Goal: Task Accomplishment & Management: Manage account settings

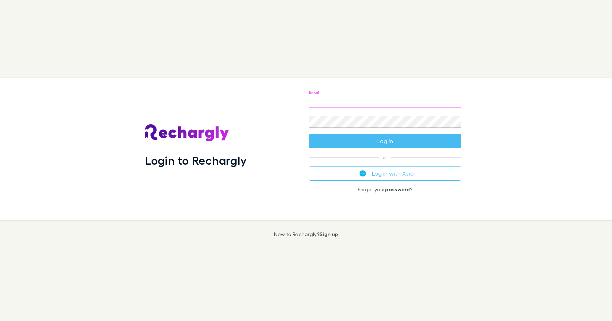
click at [321, 101] on input "Email" at bounding box center [385, 102] width 152 height 12
type input "**********"
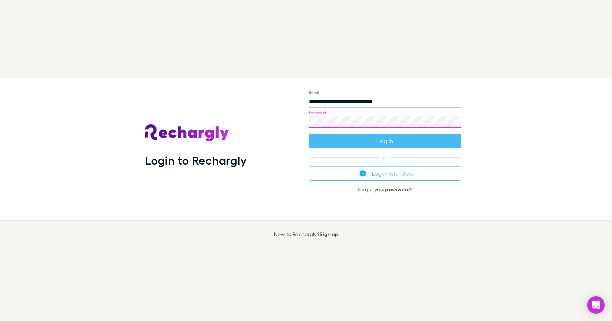
click at [309, 134] on button "Log in" at bounding box center [385, 141] width 152 height 15
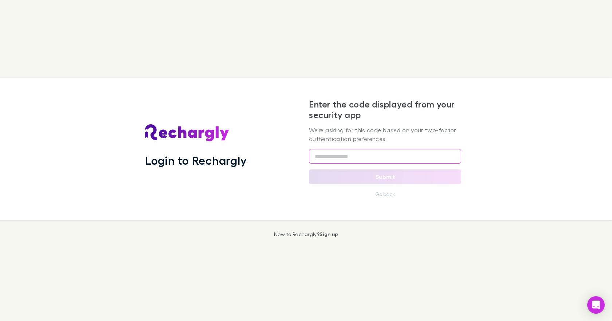
click at [323, 158] on input "text" at bounding box center [385, 156] width 152 height 15
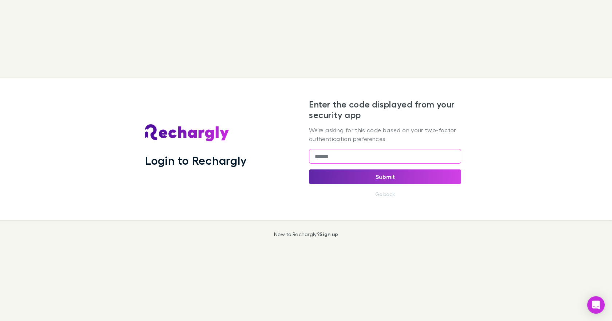
type input "******"
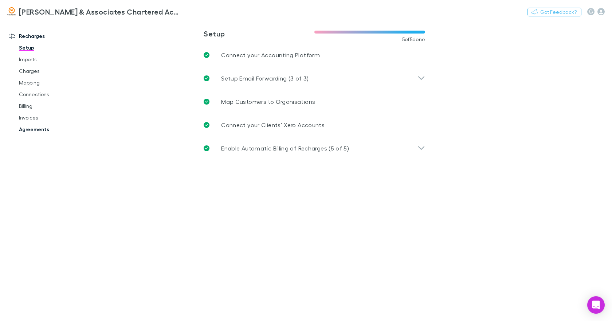
click at [34, 129] on link "Agreements" at bounding box center [54, 130] width 85 height 12
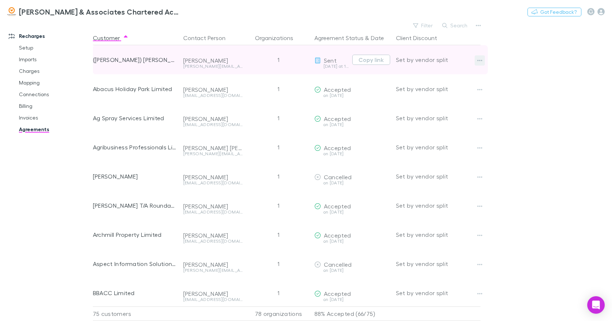
click at [481, 60] on icon "button" at bounding box center [479, 60] width 5 height 1
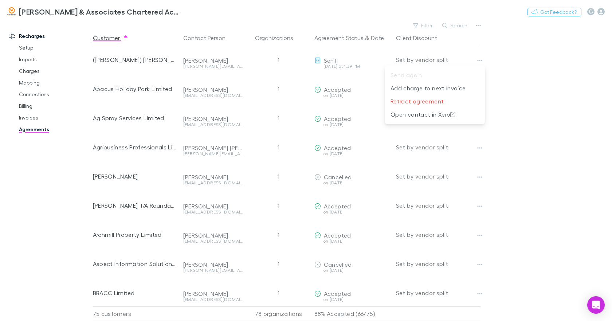
click at [601, 12] on div at bounding box center [306, 160] width 612 height 321
click at [601, 12] on icon "button" at bounding box center [601, 11] width 7 height 7
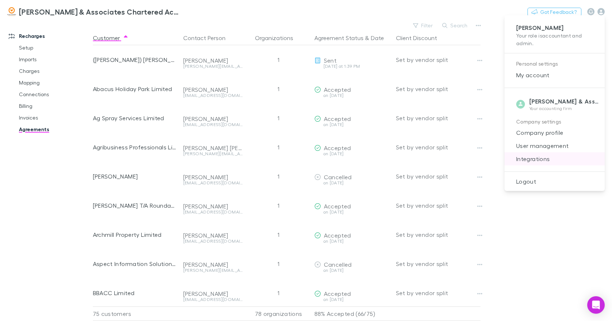
click at [543, 156] on span "Integrations" at bounding box center [555, 159] width 89 height 9
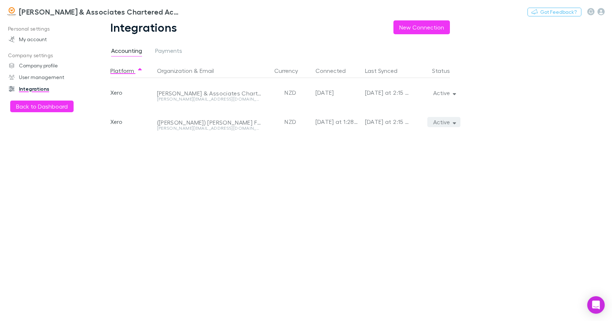
click at [455, 123] on icon "button" at bounding box center [454, 123] width 3 height 2
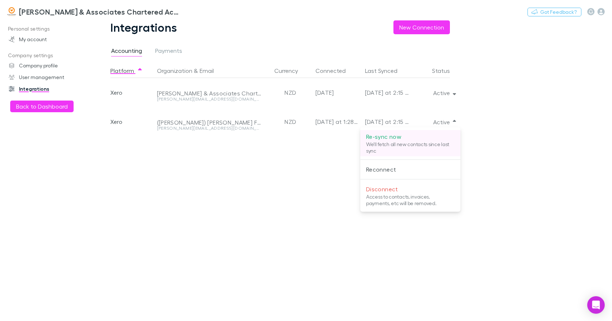
click at [391, 137] on p "Re-sync now" at bounding box center [410, 136] width 89 height 9
click at [36, 39] on div at bounding box center [306, 160] width 612 height 321
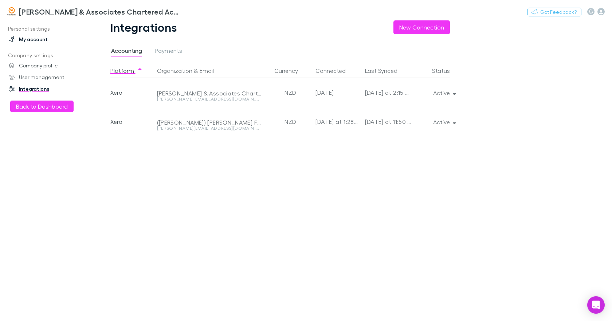
click at [38, 40] on link "My account" at bounding box center [48, 40] width 95 height 12
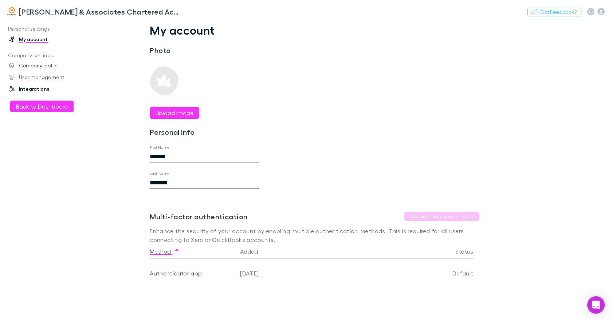
click at [31, 87] on link "Integrations" at bounding box center [48, 89] width 95 height 12
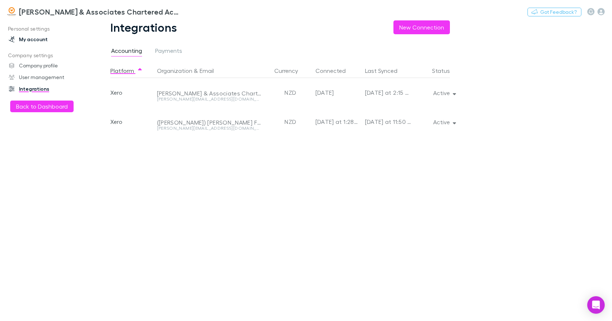
click at [32, 39] on link "My account" at bounding box center [48, 40] width 95 height 12
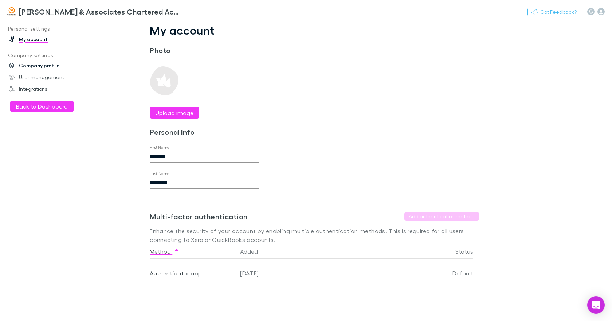
click at [40, 66] on link "Company profile" at bounding box center [48, 66] width 95 height 12
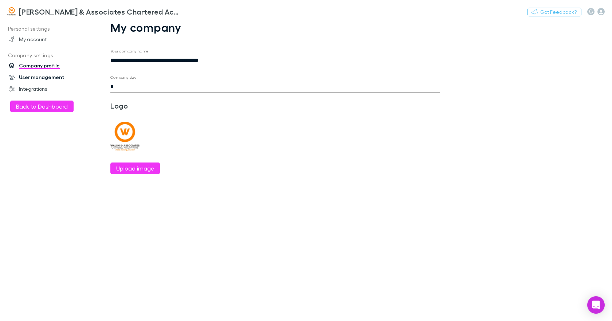
click at [47, 78] on link "User management" at bounding box center [48, 77] width 95 height 12
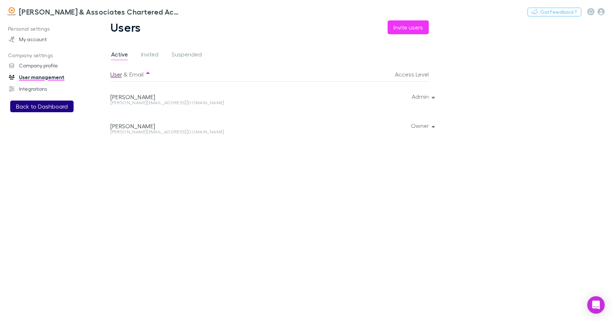
click at [50, 105] on button "Back to Dashboard" at bounding box center [41, 107] width 63 height 12
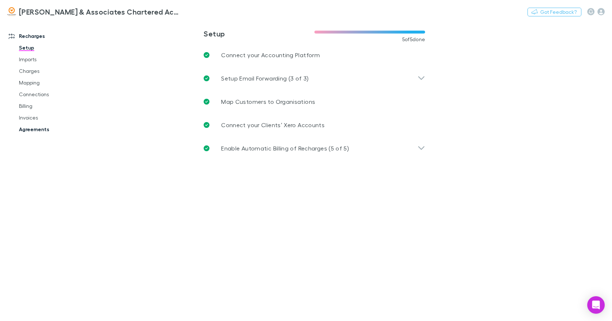
click at [32, 127] on link "Agreements" at bounding box center [54, 130] width 85 height 12
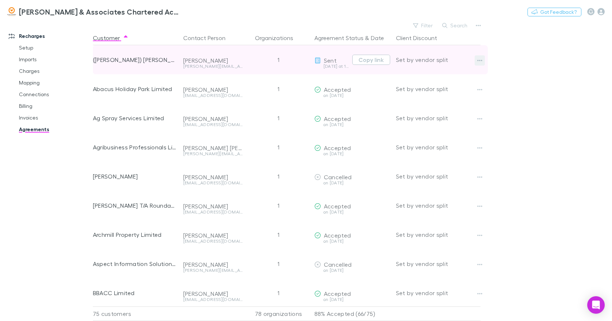
click at [478, 57] on button "button" at bounding box center [480, 60] width 10 height 10
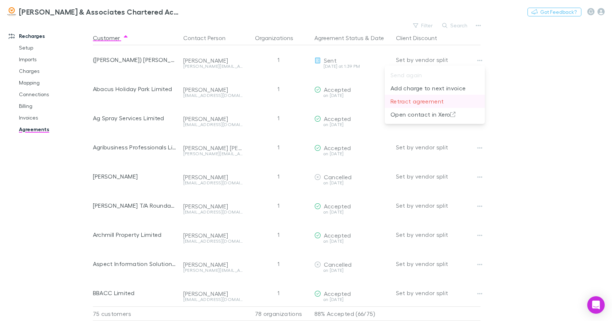
click at [433, 99] on p "Retract agreement" at bounding box center [435, 101] width 89 height 9
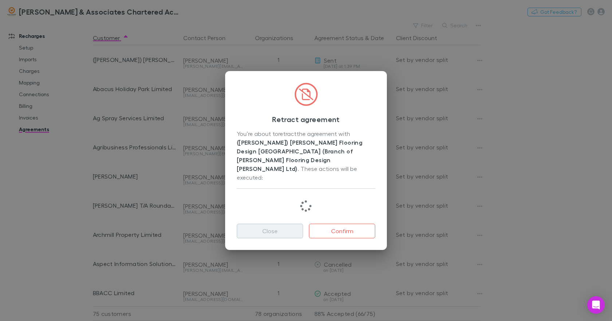
click at [274, 224] on button "Close" at bounding box center [270, 231] width 66 height 15
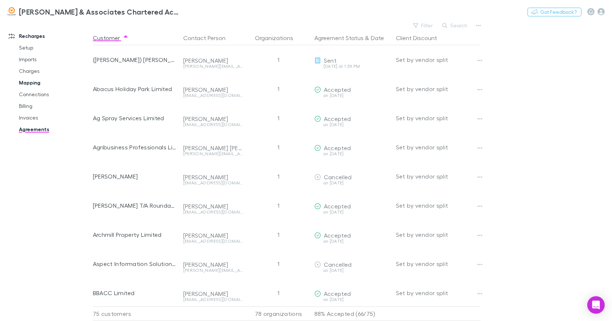
click at [25, 82] on link "Mapping" at bounding box center [54, 83] width 85 height 12
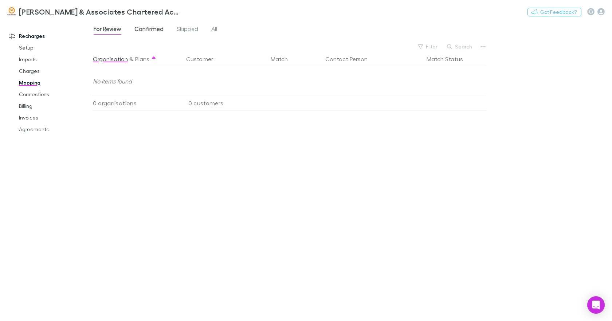
click at [152, 31] on span "Confirmed" at bounding box center [148, 29] width 29 height 9
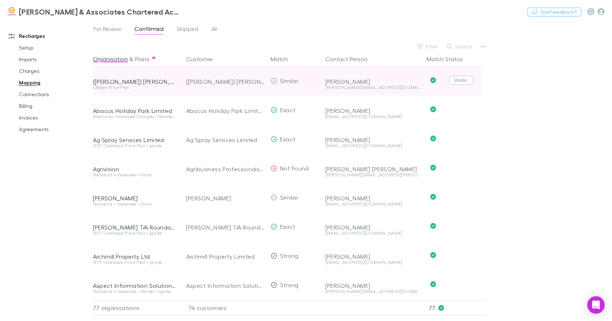
click at [464, 80] on button "Undo" at bounding box center [460, 80] width 23 height 9
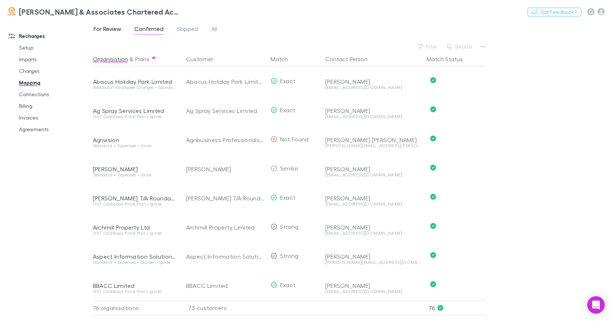
click at [110, 29] on span "For Review" at bounding box center [108, 29] width 28 height 9
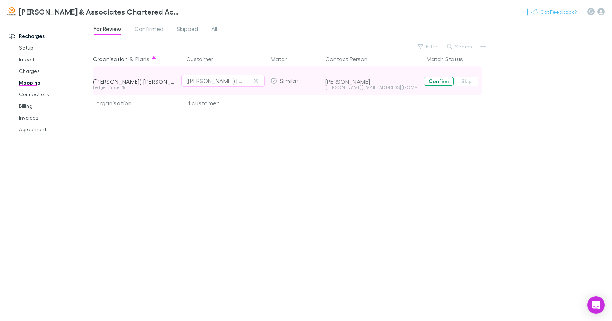
click at [435, 81] on button "Confirm" at bounding box center [439, 81] width 30 height 9
click at [30, 95] on link "Connections" at bounding box center [54, 95] width 85 height 12
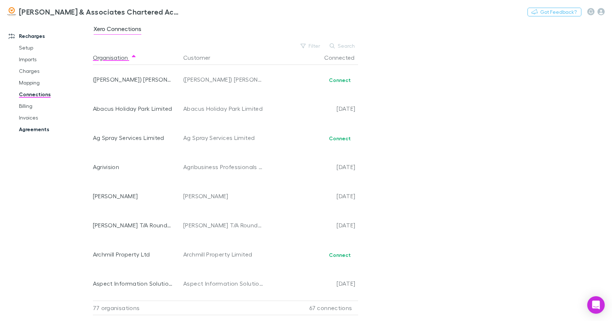
click at [31, 128] on link "Agreements" at bounding box center [54, 130] width 85 height 12
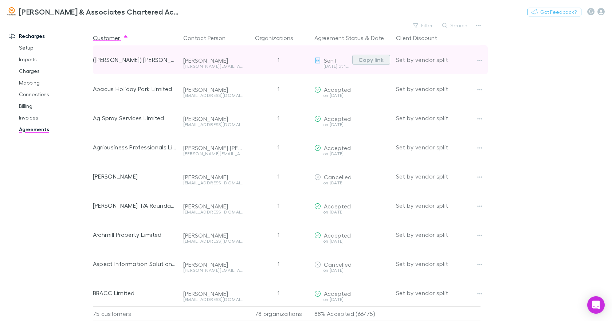
click at [370, 60] on button "Copy link" at bounding box center [371, 60] width 38 height 10
click at [480, 59] on icon "button" at bounding box center [479, 61] width 5 height 6
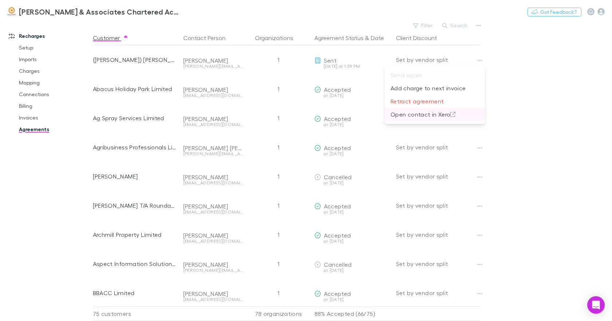
click at [407, 117] on p "Open contact in Xero" at bounding box center [435, 114] width 89 height 9
click at [598, 305] on icon "Open Intercom Messenger" at bounding box center [596, 304] width 8 height 9
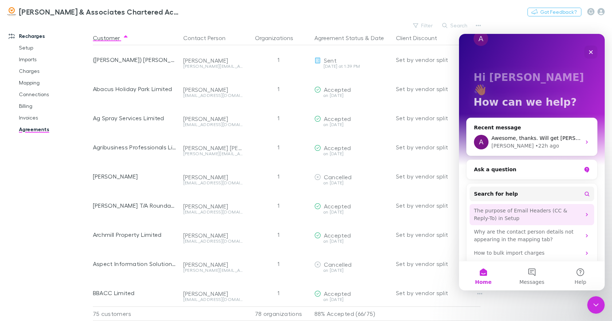
scroll to position [21, 0]
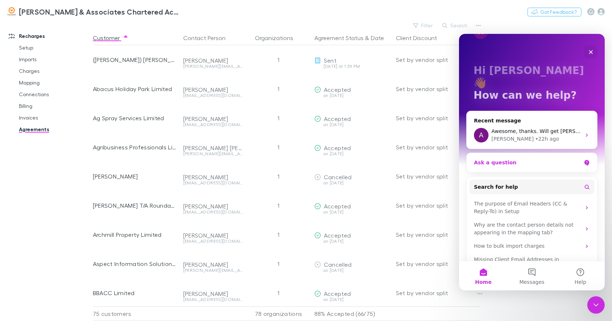
click at [483, 159] on div "Ask a question" at bounding box center [527, 163] width 107 height 8
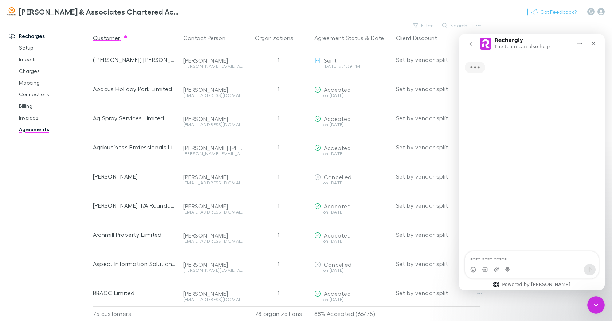
scroll to position [0, 0]
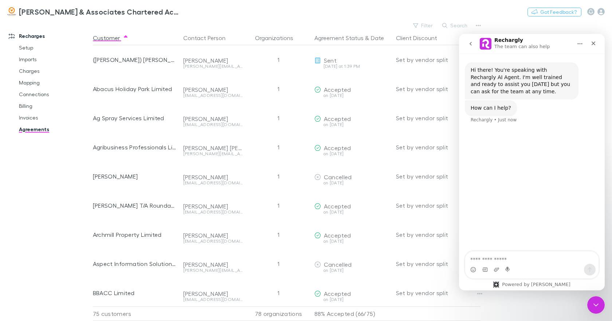
click at [470, 262] on textarea "Ask a question…" at bounding box center [531, 257] width 133 height 12
type textarea "**********"
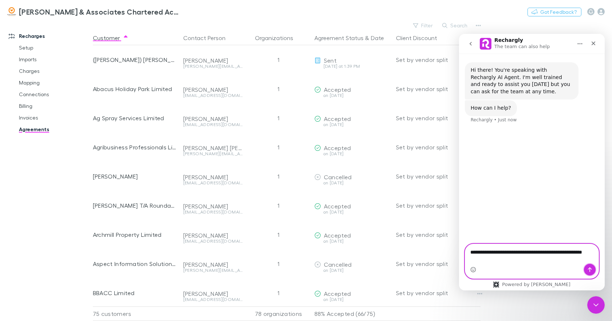
click at [591, 267] on icon "Send a message…" at bounding box center [590, 270] width 6 height 6
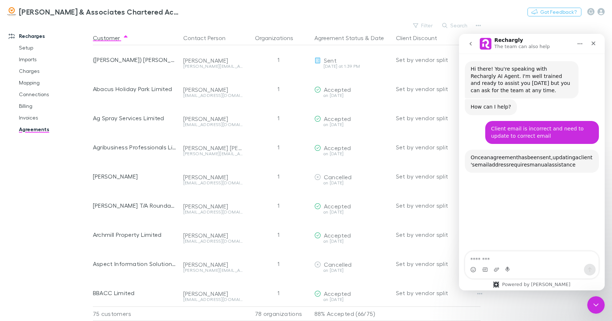
scroll to position [70, 0]
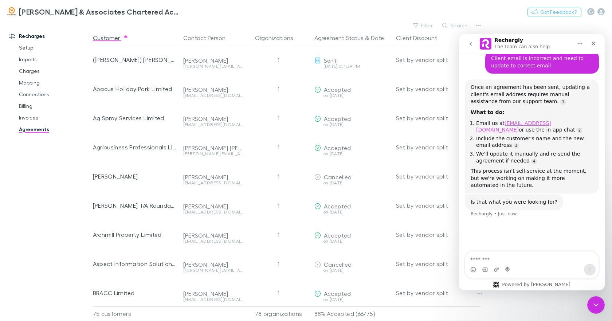
click at [517, 124] on link "[EMAIL_ADDRESS][DOMAIN_NAME]" at bounding box center [513, 126] width 75 height 13
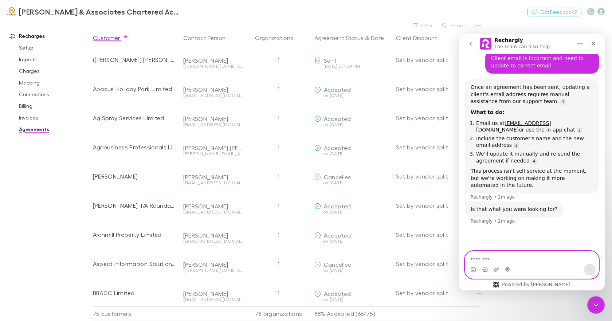
click at [478, 258] on textarea "Message…" at bounding box center [531, 257] width 133 height 12
type textarea "*"
type textarea "**********"
click at [589, 268] on icon "Send a message…" at bounding box center [590, 270] width 6 height 6
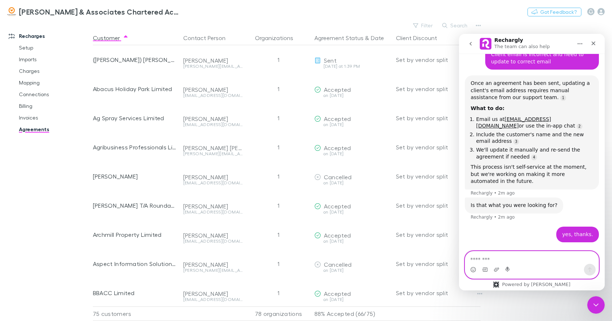
scroll to position [93, 0]
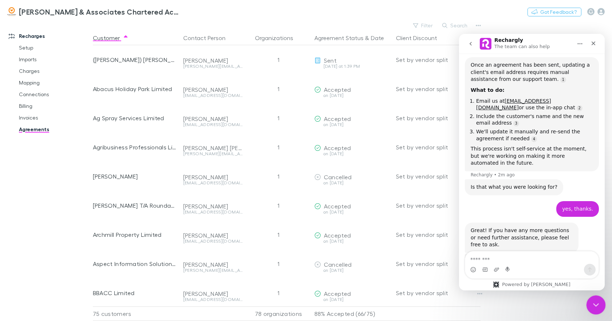
click at [595, 304] on icon "Close Intercom Messenger" at bounding box center [595, 303] width 5 height 3
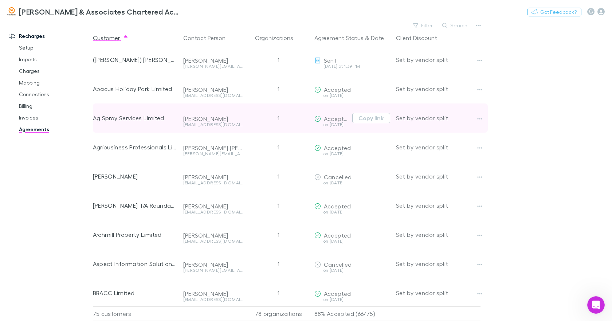
scroll to position [175, 0]
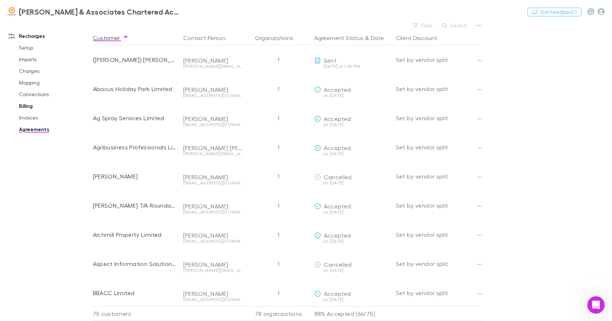
click at [25, 106] on link "Billing" at bounding box center [54, 106] width 85 height 12
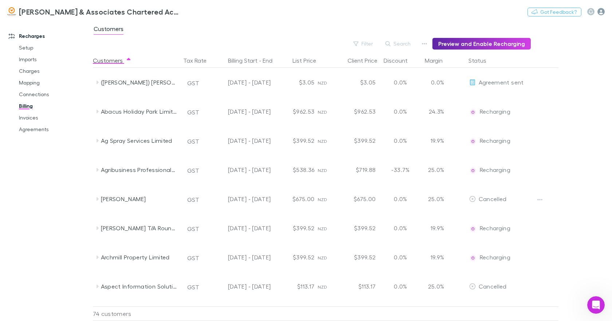
click at [602, 11] on icon "button" at bounding box center [601, 11] width 7 height 7
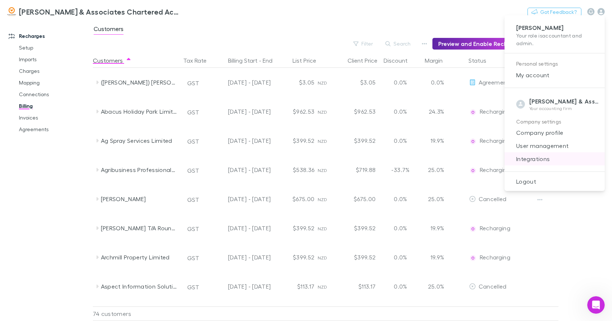
click at [540, 158] on span "Integrations" at bounding box center [555, 159] width 89 height 9
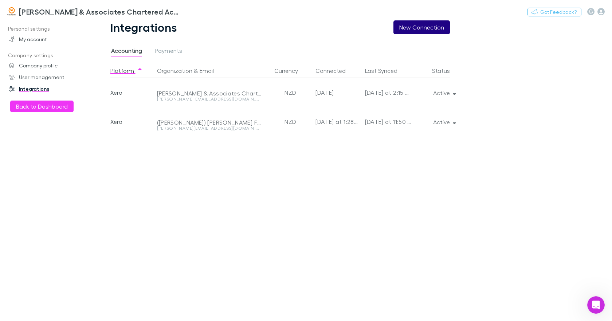
click at [420, 26] on button "New Connection" at bounding box center [422, 27] width 56 height 14
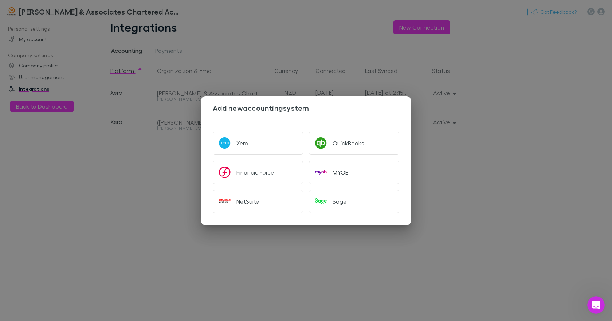
click at [535, 149] on div "Add new accounting system Xero QuickBooks FinancialForce MYOB NetSuite Sage" at bounding box center [306, 160] width 612 height 321
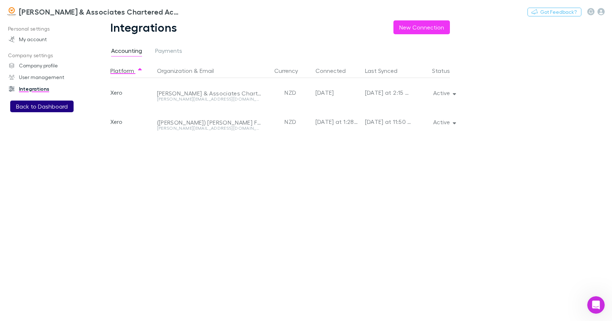
click at [54, 104] on button "Back to Dashboard" at bounding box center [41, 107] width 63 height 12
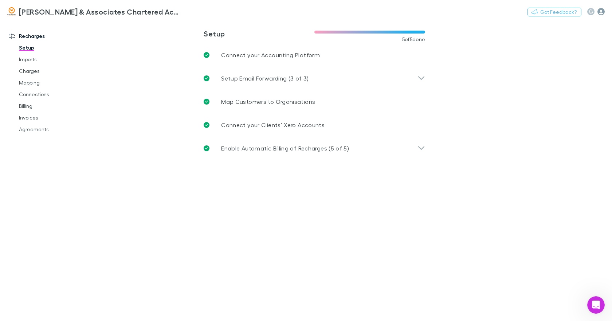
click at [601, 12] on icon "button" at bounding box center [601, 11] width 7 height 7
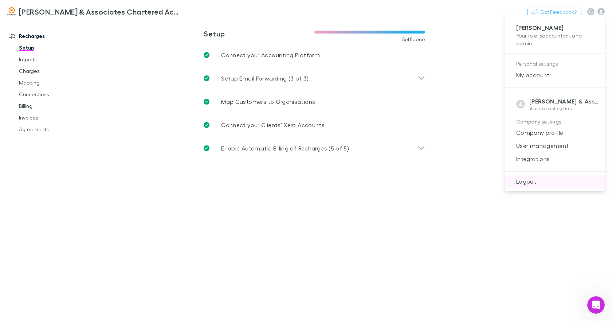
click at [527, 183] on span "Logout" at bounding box center [555, 181] width 89 height 9
